Goal: Check status: Check status

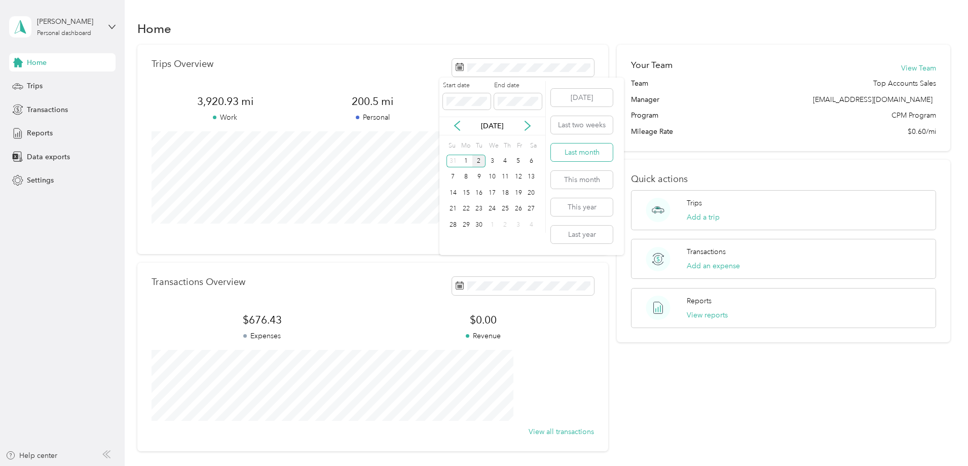
click at [575, 152] on button "Last month" at bounding box center [582, 152] width 62 height 18
click at [48, 131] on span "Reports" at bounding box center [40, 133] width 26 height 11
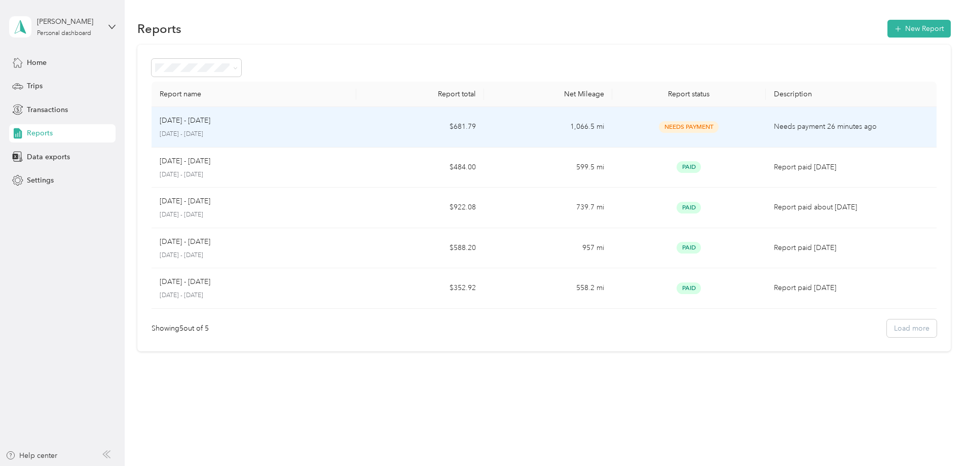
click at [861, 129] on p "Needs payment 26 minutes ago" at bounding box center [851, 126] width 155 height 11
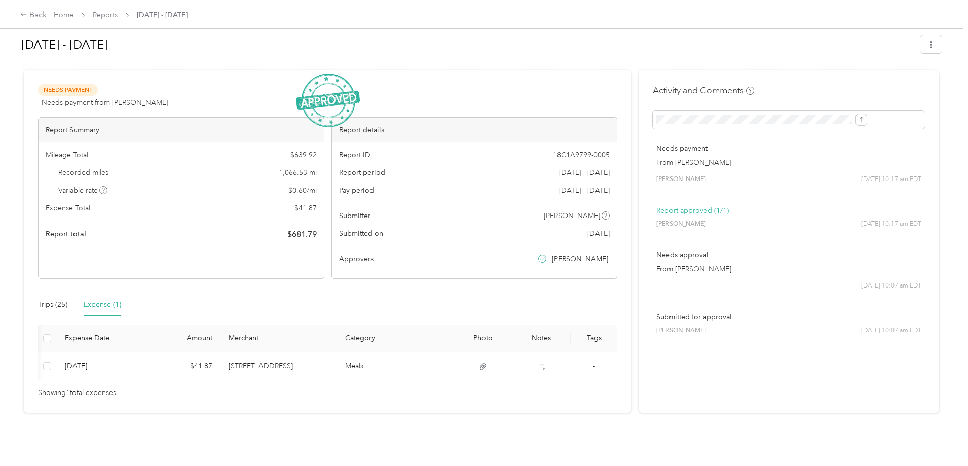
scroll to position [0, 32]
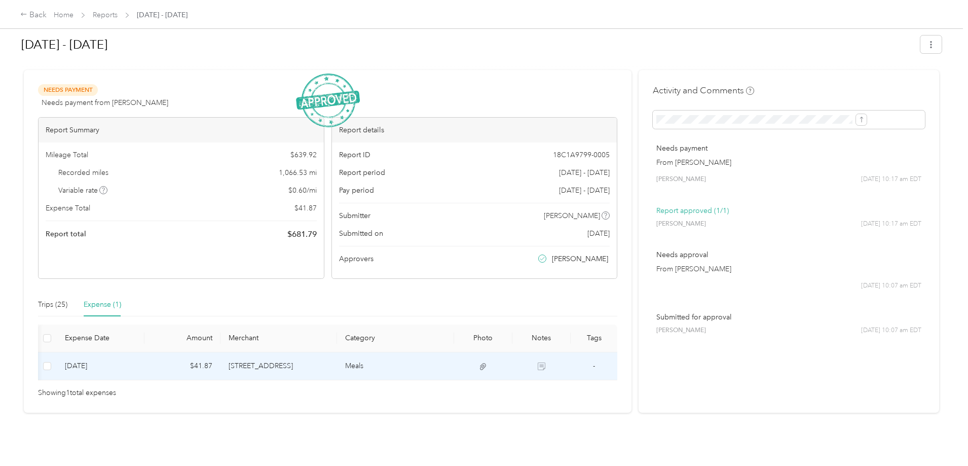
click at [538, 362] on icon at bounding box center [542, 366] width 8 height 8
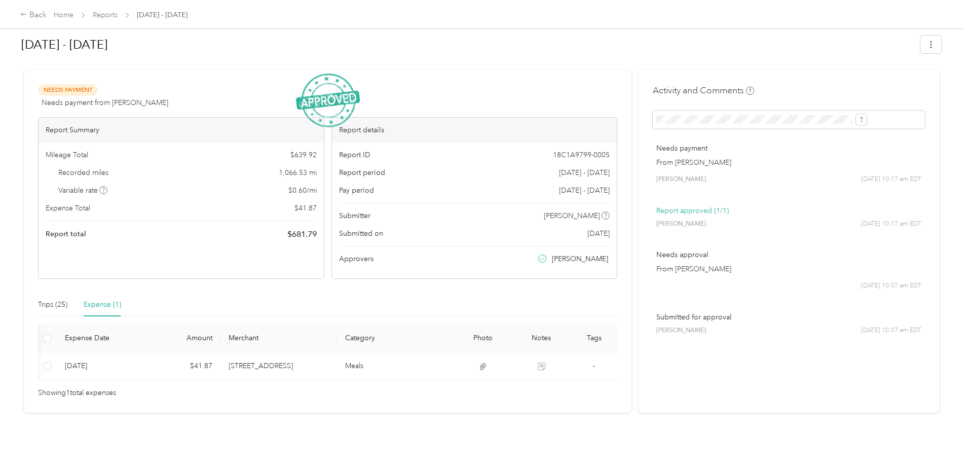
scroll to position [0, 0]
click at [30, 313] on div "Back Home Reports [DATE] - [DATE] [DATE] - [DATE] Needs Payment Needs payment f…" at bounding box center [481, 233] width 963 height 466
click at [42, 277] on div "Back Home Reports [DATE] - [DATE] [DATE] - [DATE] Needs Payment Needs payment f…" at bounding box center [481, 233] width 963 height 466
click at [40, 288] on div "Back Home Reports [DATE] - [DATE] [DATE] - [DATE] Needs Payment Needs payment f…" at bounding box center [481, 233] width 963 height 466
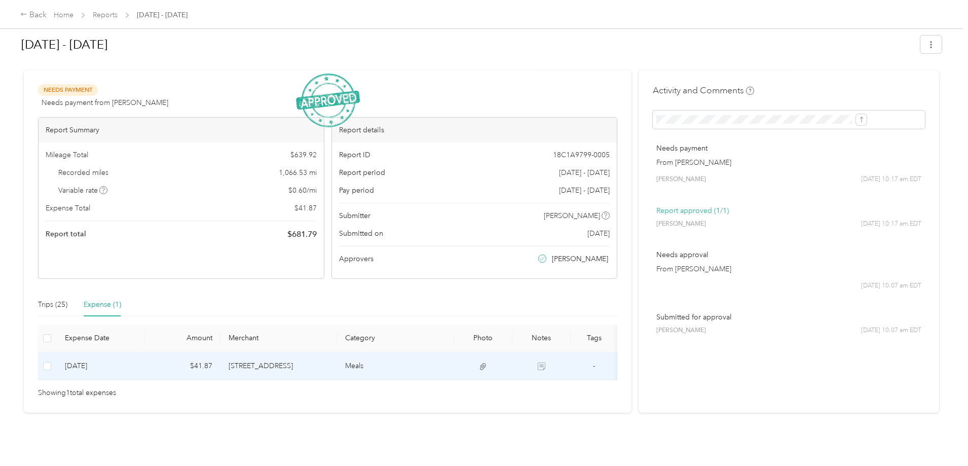
click at [220, 352] on td "$41.87" at bounding box center [182, 366] width 76 height 28
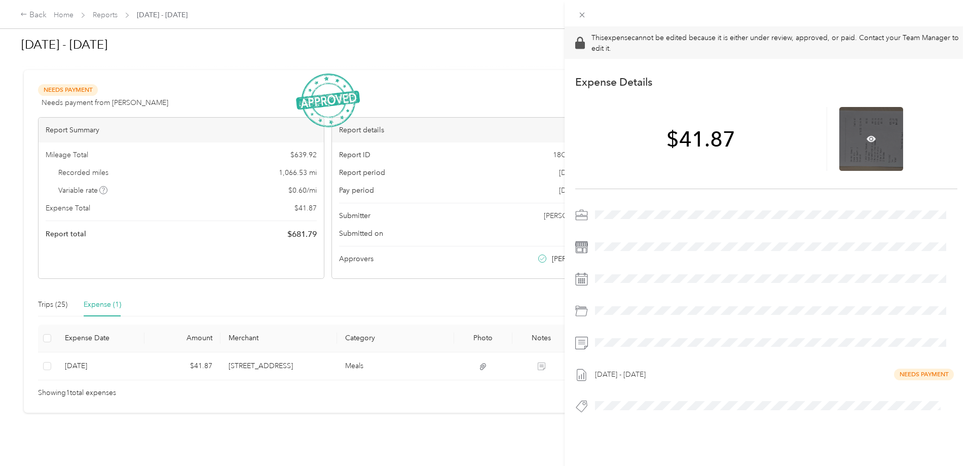
click at [877, 133] on div at bounding box center [871, 139] width 64 height 64
click at [867, 134] on icon at bounding box center [871, 138] width 9 height 9
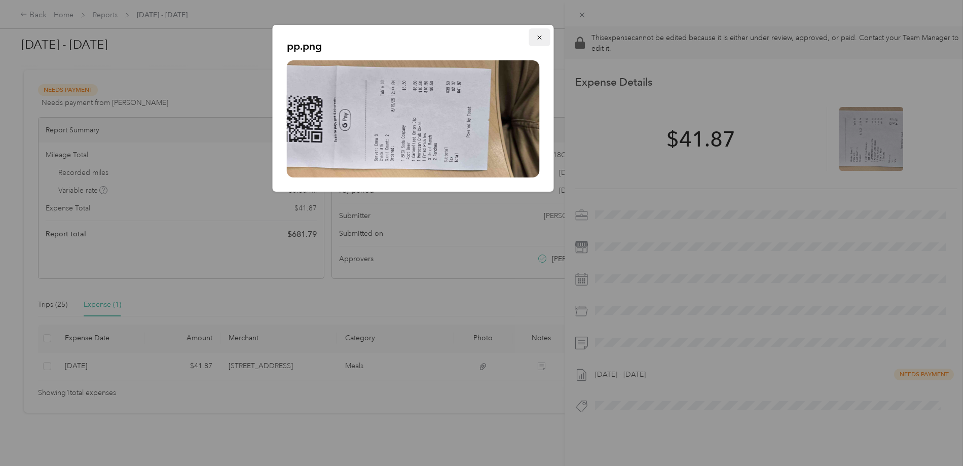
click at [542, 40] on icon "button" at bounding box center [539, 37] width 7 height 7
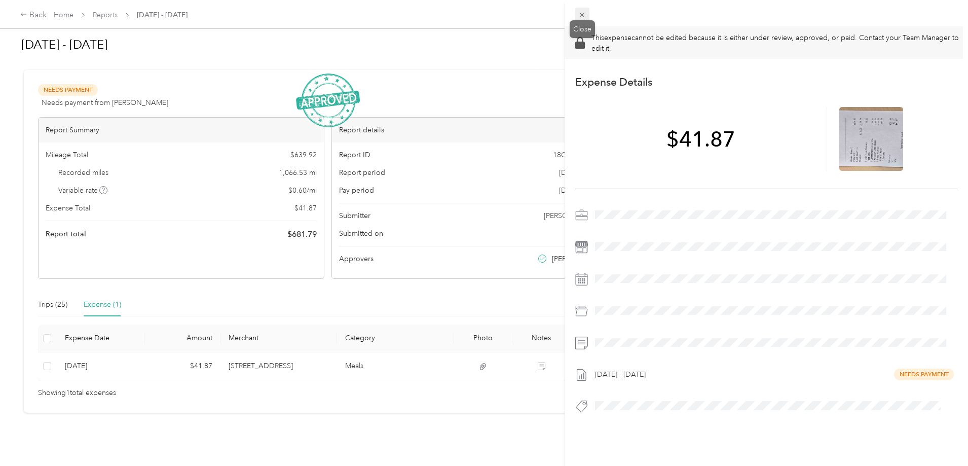
click at [583, 18] on icon at bounding box center [582, 15] width 9 height 9
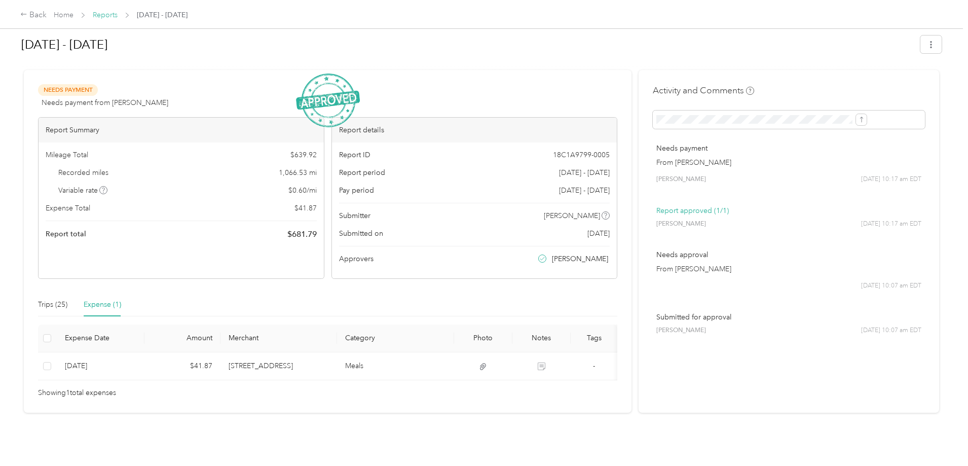
click at [118, 16] on link "Reports" at bounding box center [105, 15] width 25 height 9
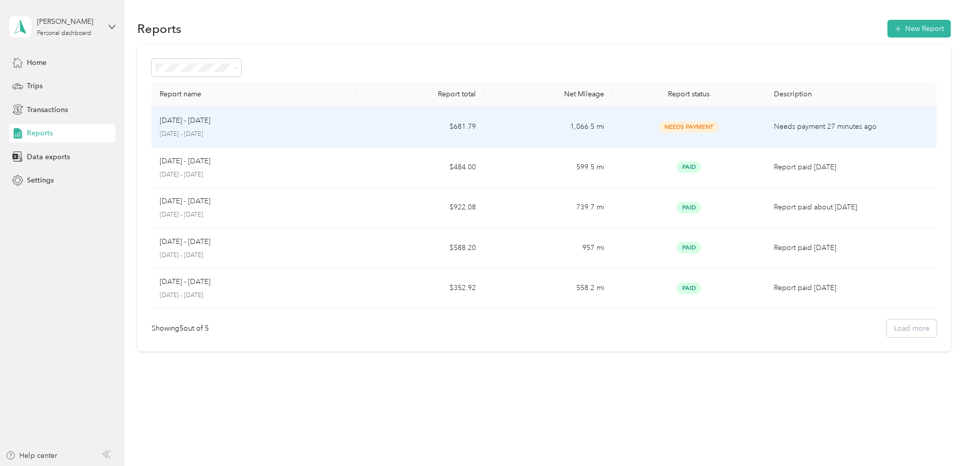
click at [445, 125] on td "$681.79" at bounding box center [420, 127] width 128 height 41
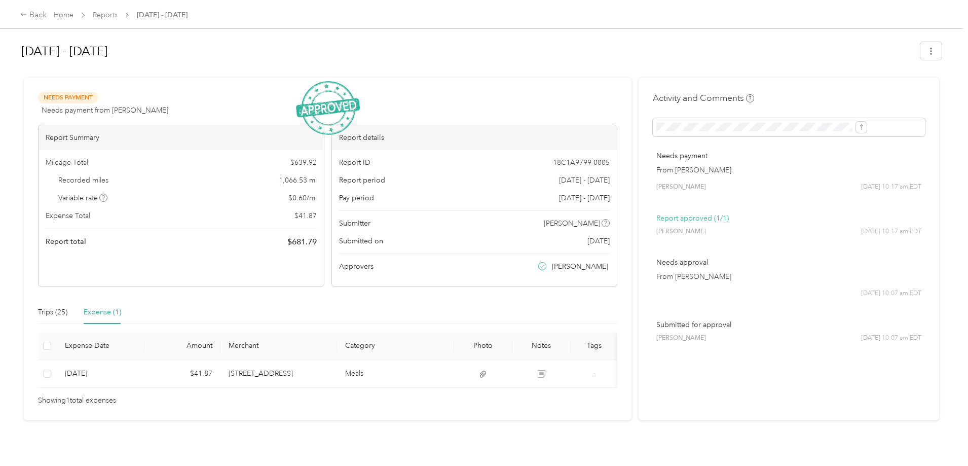
click at [31, 170] on div "Back Home Reports [DATE] - [DATE] [DATE] - [DATE] Needs Payment Needs payment f…" at bounding box center [481, 233] width 963 height 466
click at [82, 168] on div "[DATE] - [DATE] Needs Payment Needs payment from [PERSON_NAME] View activity & …" at bounding box center [481, 224] width 963 height 448
drag, startPoint x: 79, startPoint y: 167, endPoint x: 172, endPoint y: 19, distance: 175.2
click at [80, 167] on div "Back Home Reports [DATE] - [DATE] [DATE] - [DATE] Needs Payment Needs payment f…" at bounding box center [481, 233] width 963 height 466
